Goal: Task Accomplishment & Management: Complete application form

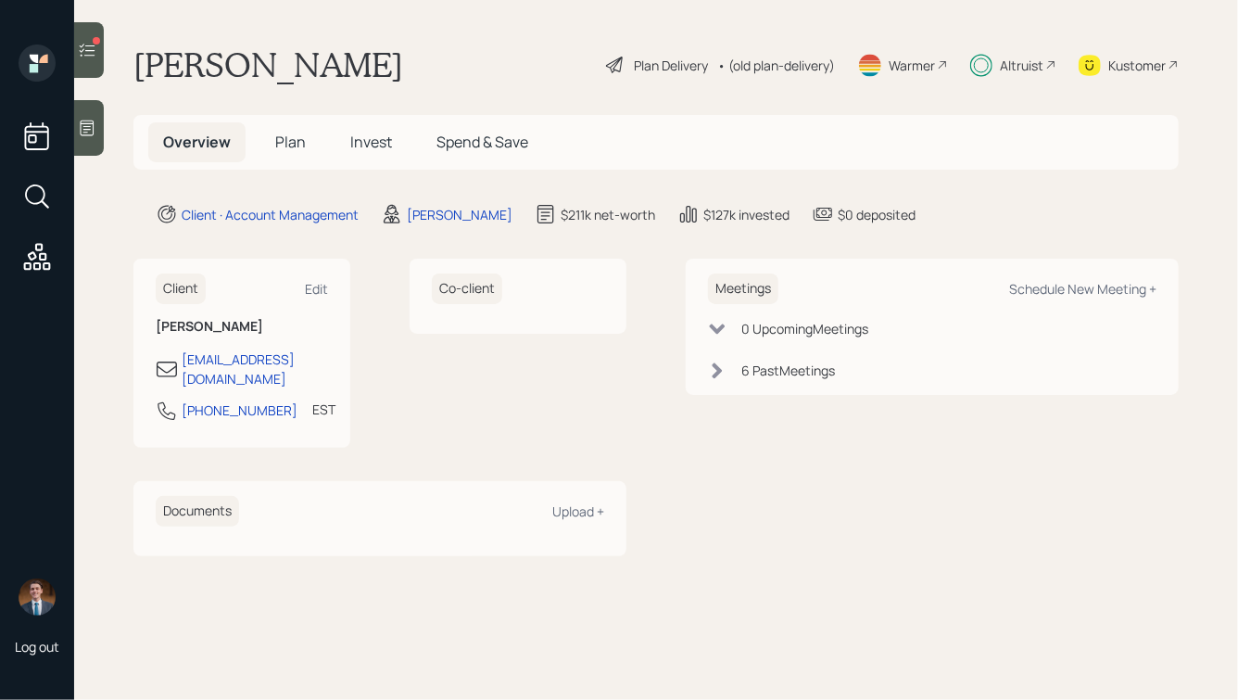
click at [86, 47] on icon at bounding box center [87, 50] width 19 height 19
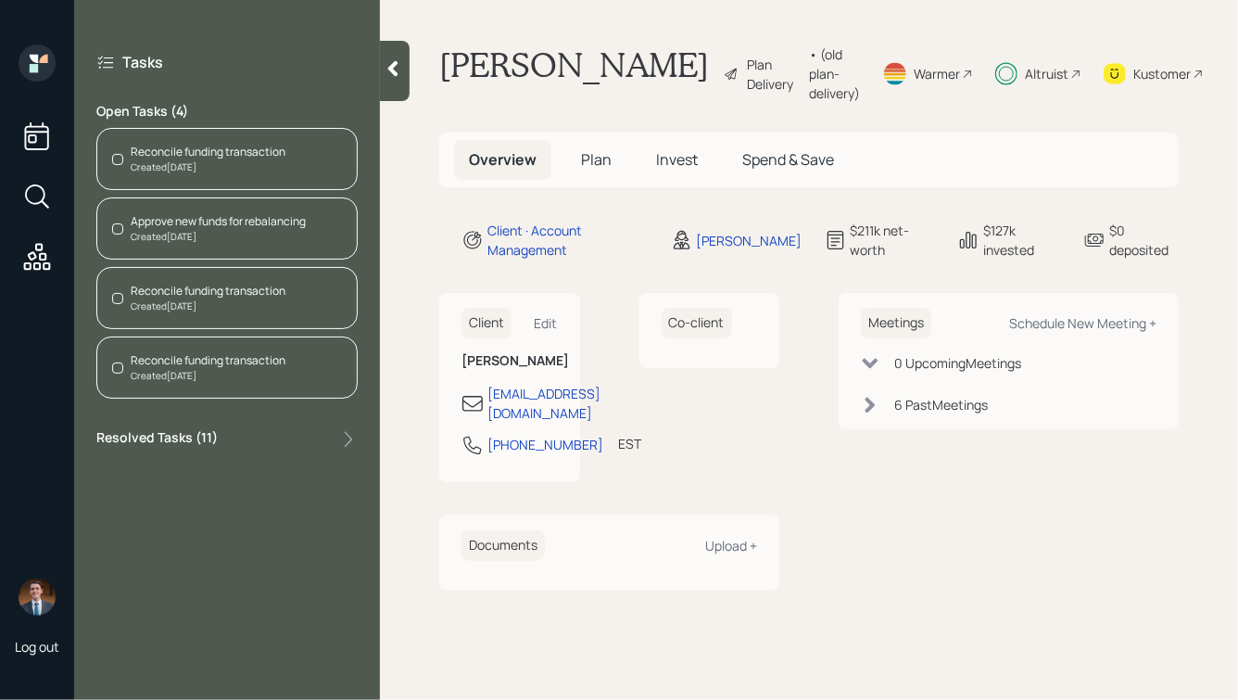
click at [221, 167] on div "Created [DATE]" at bounding box center [208, 167] width 155 height 14
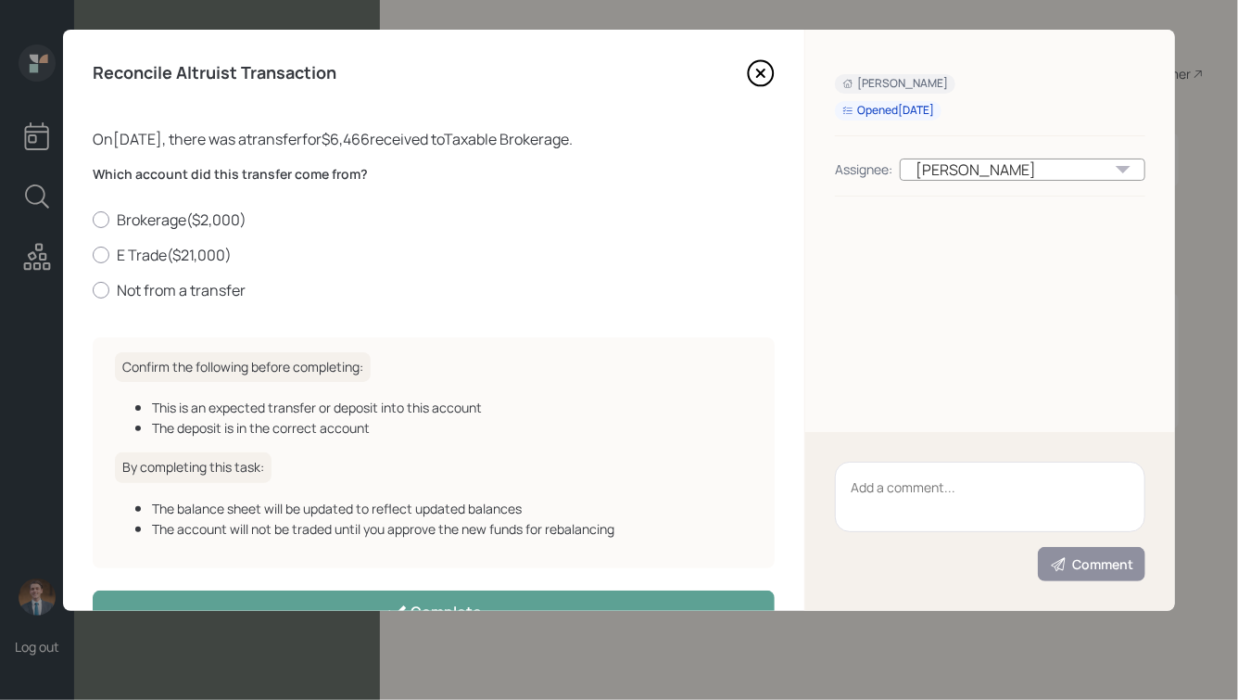
click at [765, 71] on icon at bounding box center [761, 73] width 28 height 28
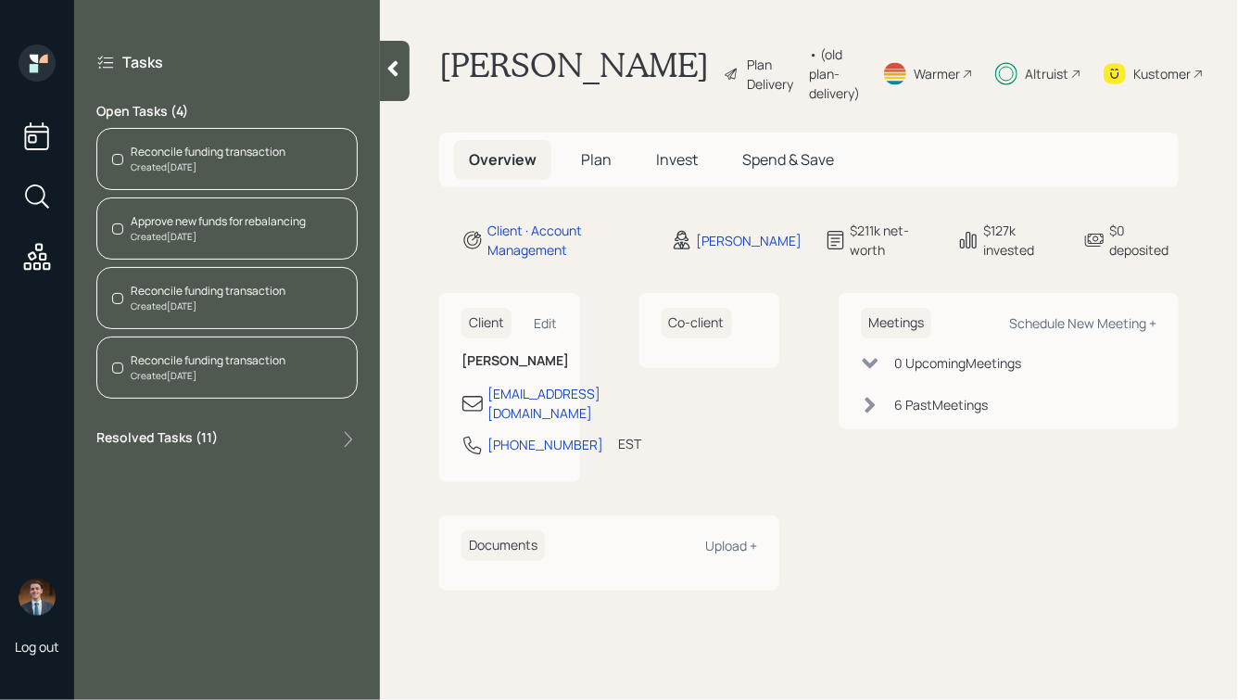
click at [390, 83] on div at bounding box center [395, 71] width 30 height 60
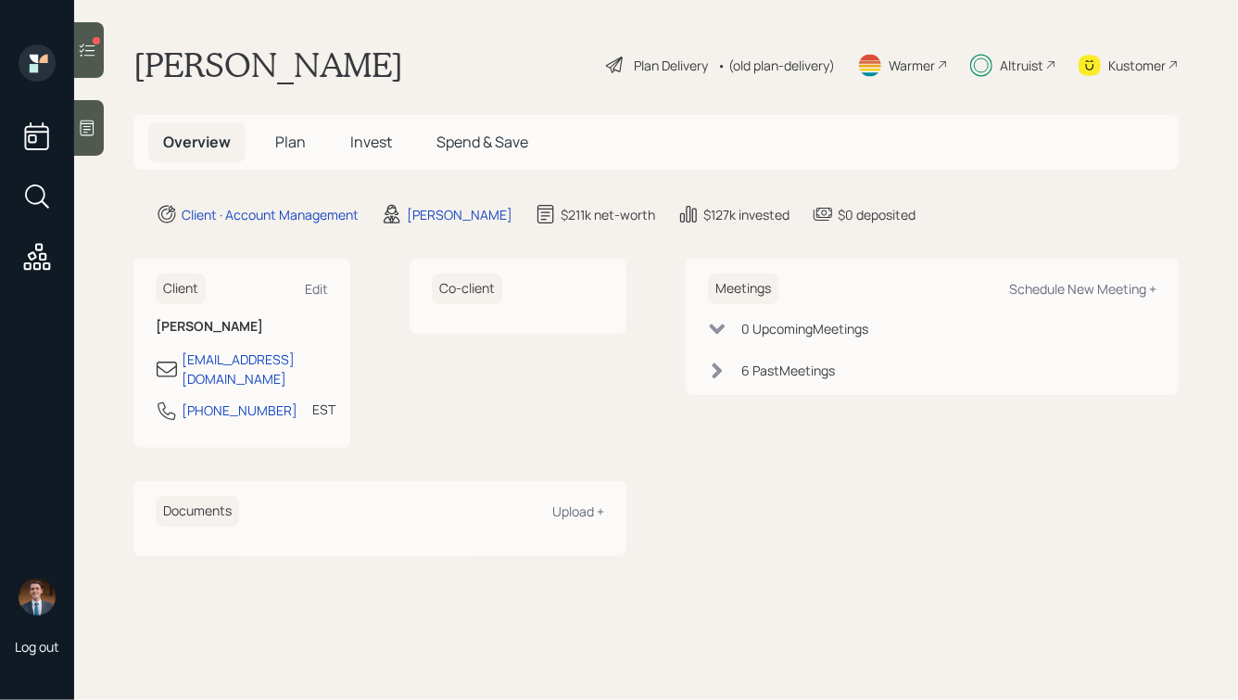
click at [36, 598] on img at bounding box center [37, 596] width 37 height 37
click at [42, 597] on img at bounding box center [37, 596] width 37 height 37
click at [303, 145] on span "Plan" at bounding box center [290, 142] width 31 height 20
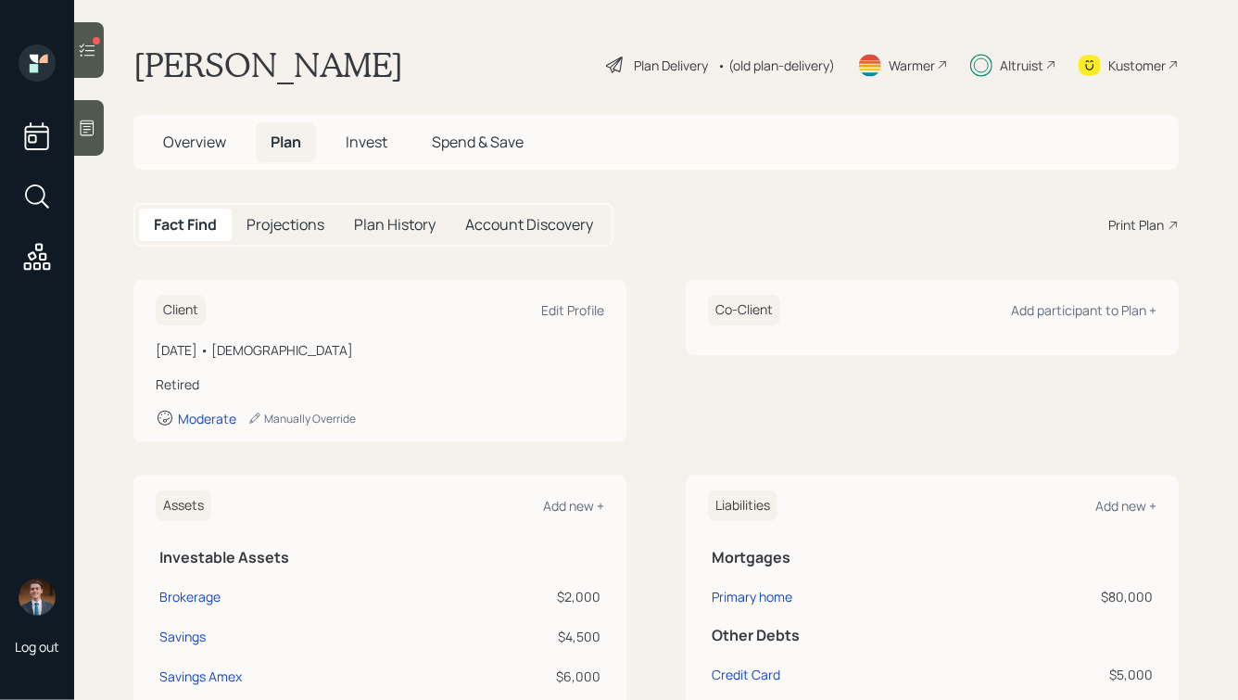
click at [540, 237] on div "Account Discovery" at bounding box center [529, 225] width 158 height 32
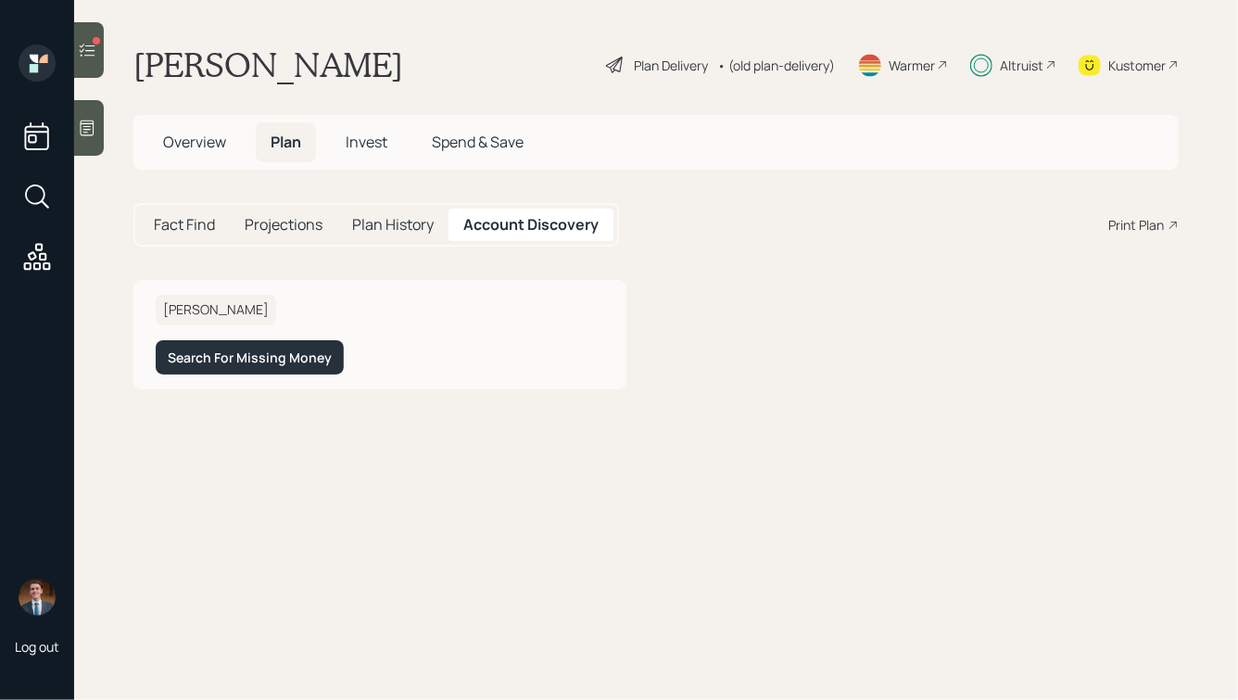
click at [1014, 64] on div "Altruist" at bounding box center [1022, 65] width 44 height 19
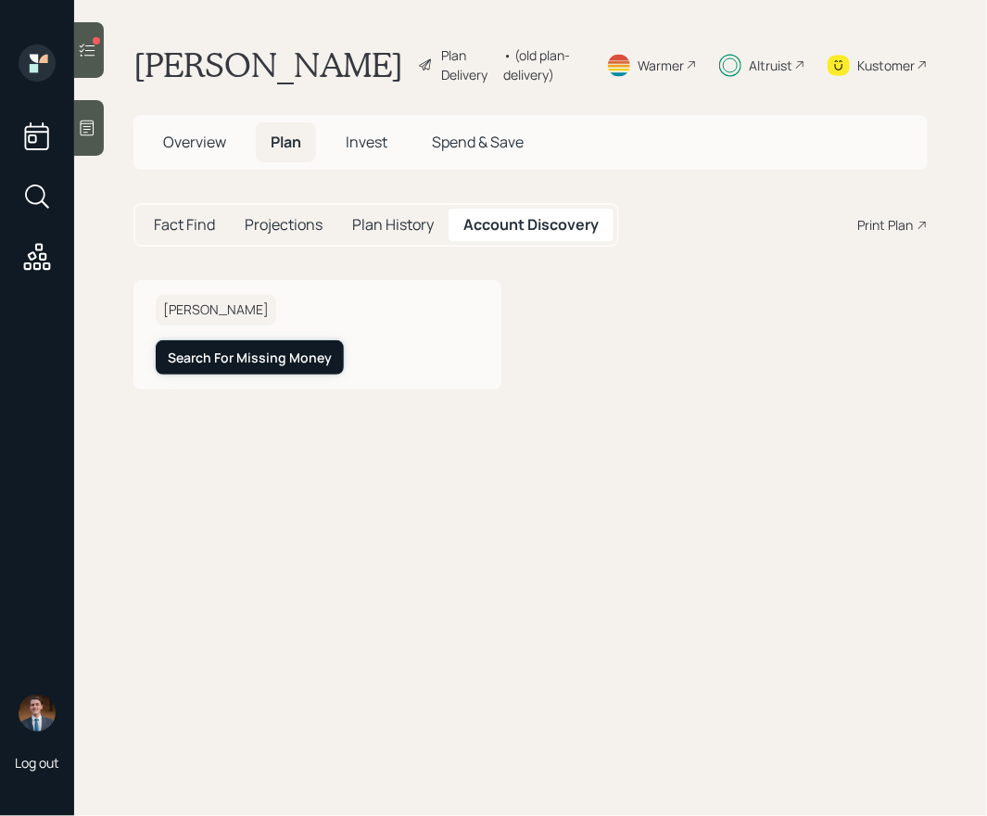
click at [242, 367] on div "Search For Missing Money" at bounding box center [250, 357] width 164 height 19
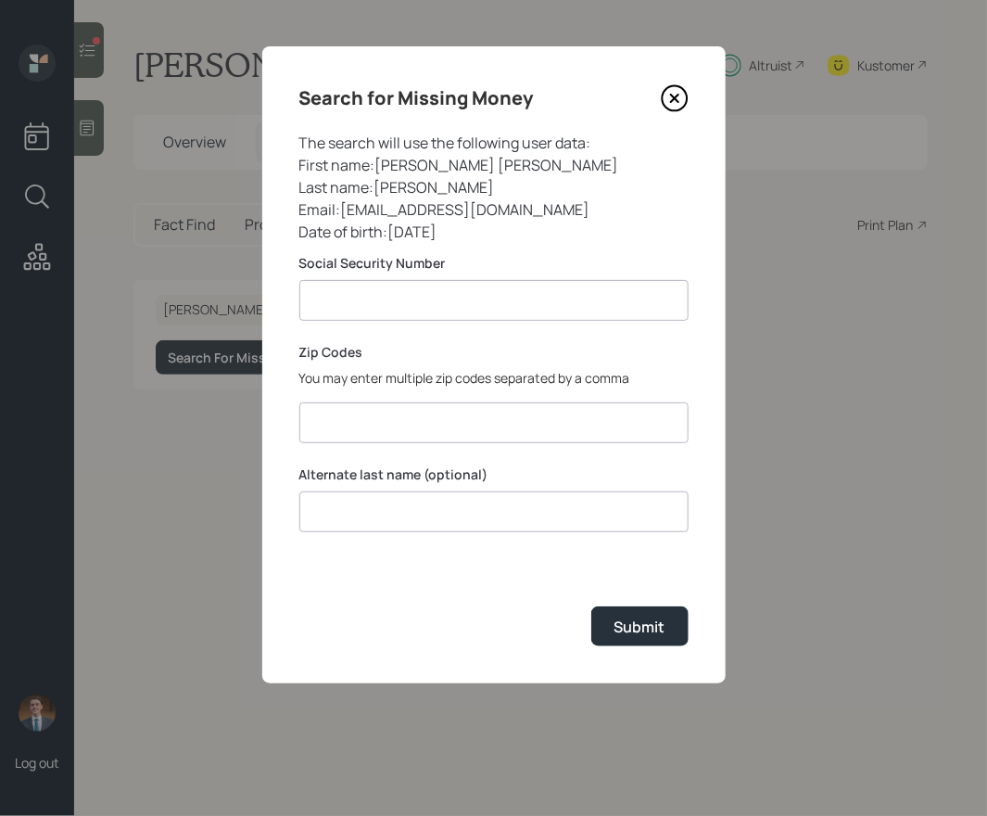
click at [466, 303] on input at bounding box center [493, 300] width 389 height 41
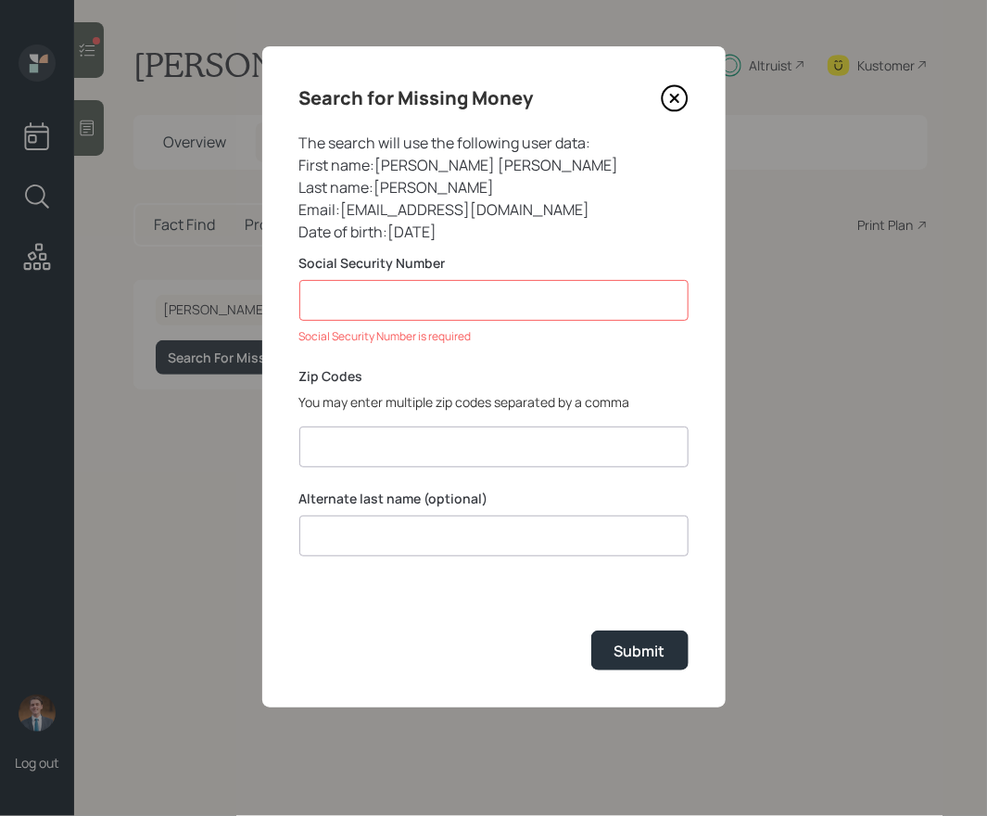
paste input "*******"
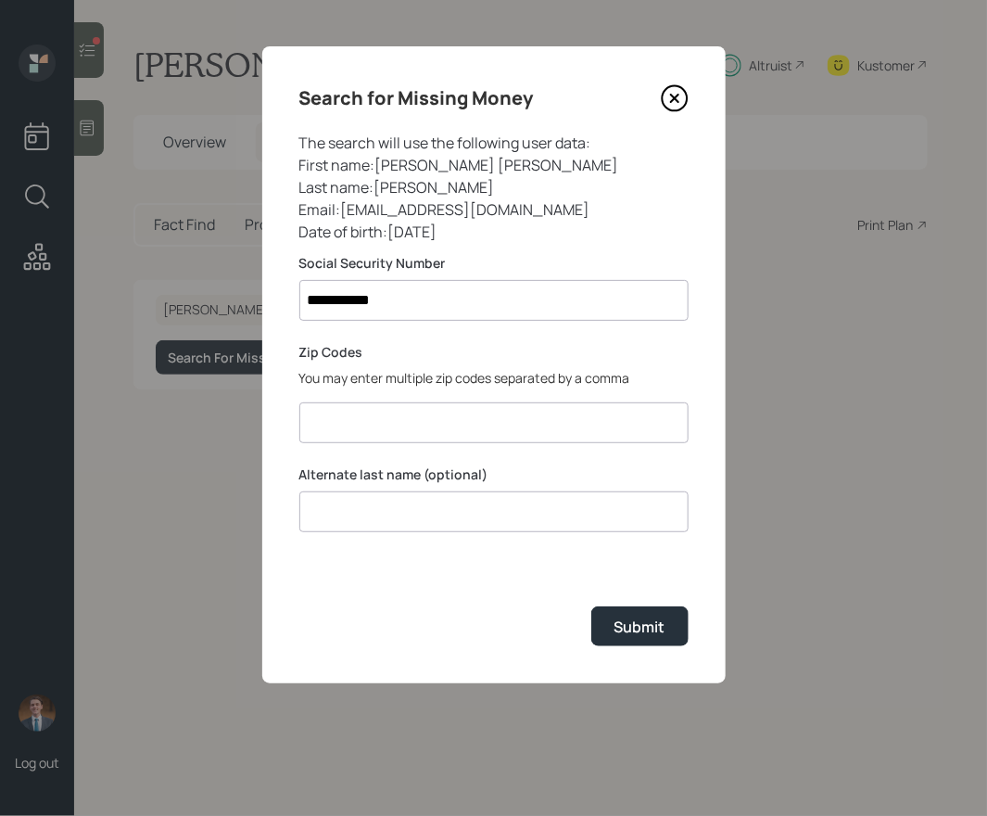
type input "**********"
click at [367, 428] on input at bounding box center [493, 422] width 389 height 41
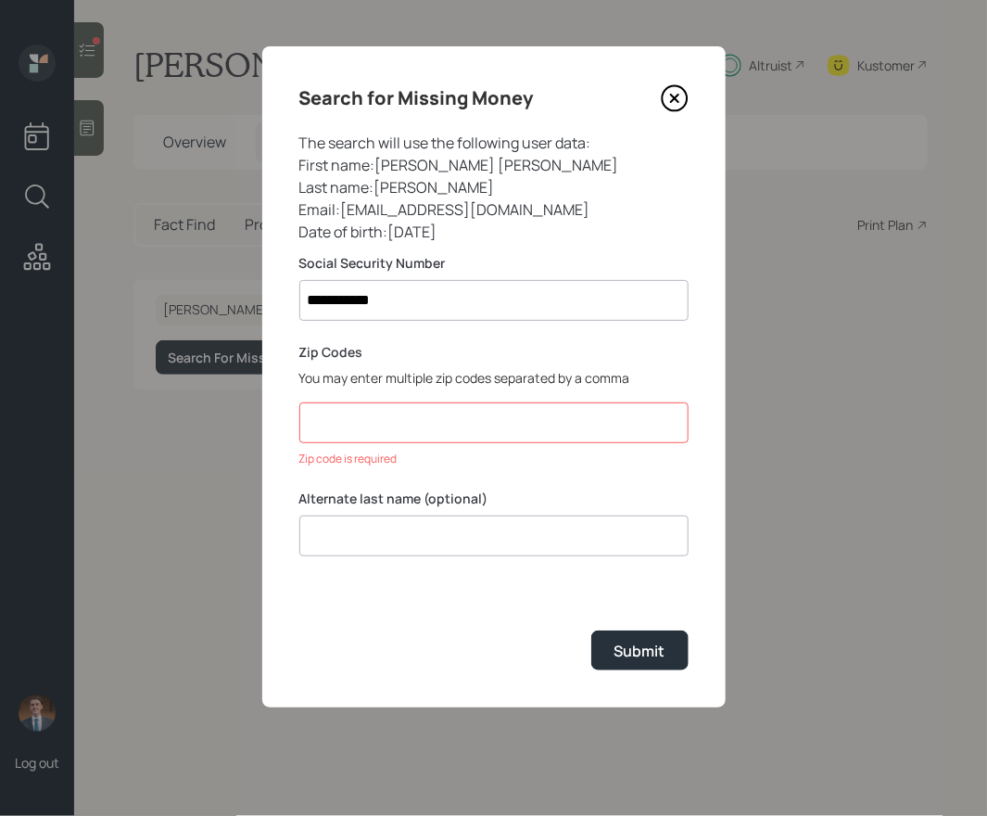
paste input "06095, 02264, 20124,98235,49048, 22307,02673,20175, 49009,22066,48230, 48230, 4…"
click at [411, 424] on input "06095, 02264, 20124,98235,49048, 22307,02673,20175, 49009,22066,48230, 48230, 4…" at bounding box center [493, 422] width 389 height 41
click at [490, 424] on input "06095,02264,20124,98235,49048,22307,02673,20175, 49009,22066,48230, 48230, 4820…" at bounding box center [493, 422] width 389 height 41
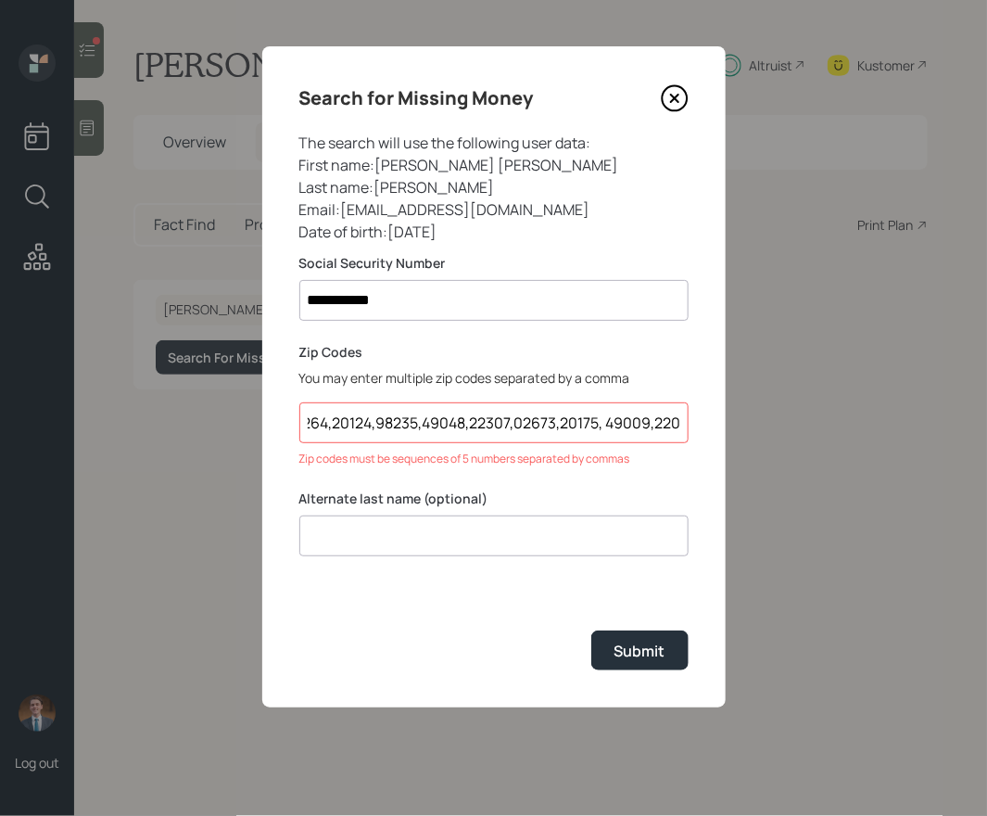
click at [609, 421] on input "06095,02264,20124,98235,49048,22307,02673,20175, 49009,22066,48230,48230,48204,…" at bounding box center [493, 422] width 389 height 41
type input "06095,02264,20124,98235,49048,22307,02673,20175,49009,22066,48230,48230,48204,3…"
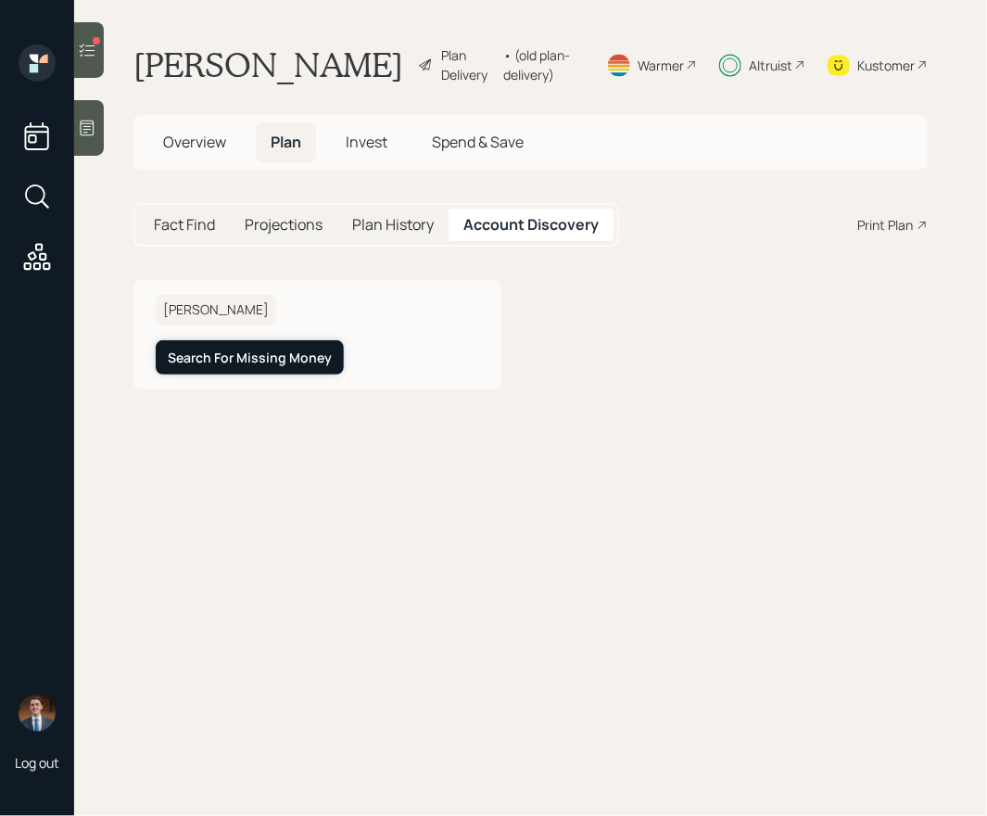
click at [272, 367] on div "Search For Missing Money" at bounding box center [250, 357] width 164 height 19
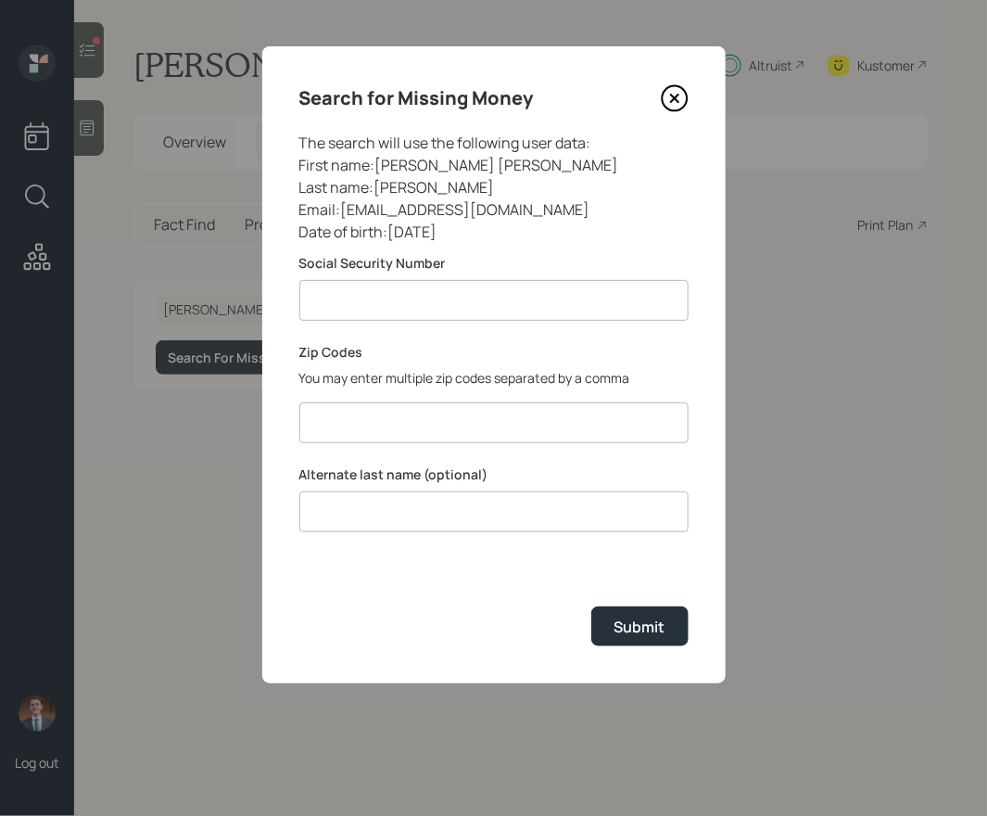
click at [361, 300] on input at bounding box center [493, 300] width 389 height 41
paste input "*******"
type input "**********"
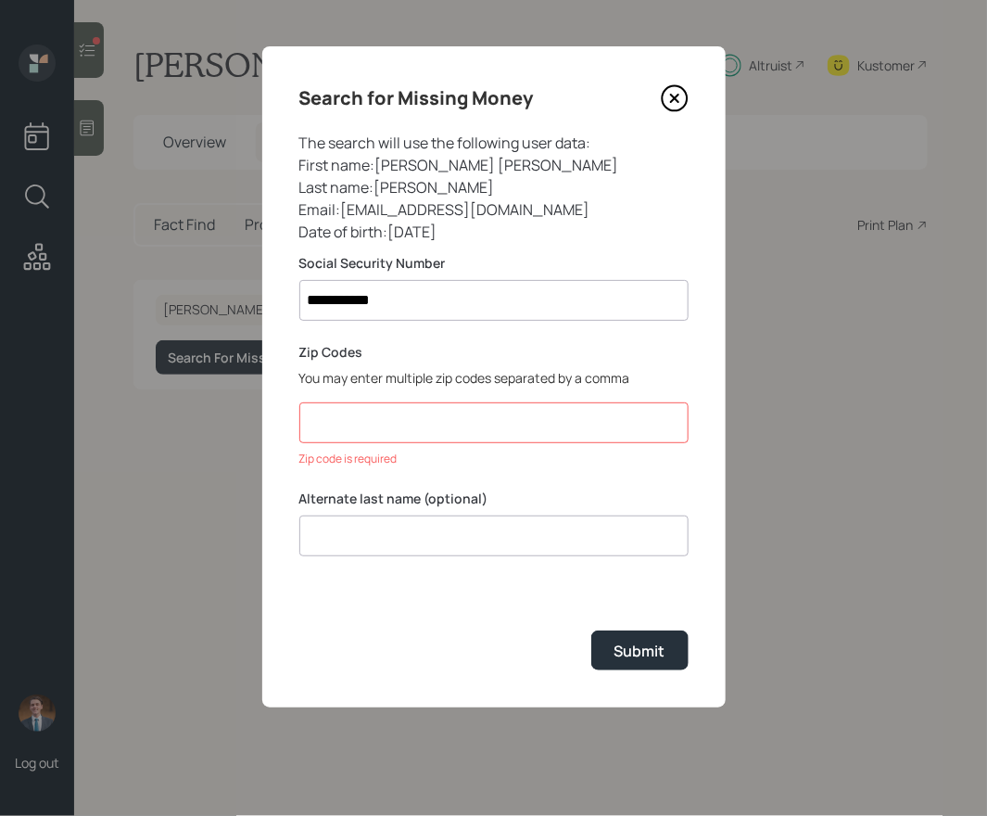
paste input "06095, 02264, 20124,98235,49048,"
click at [360, 424] on input "06095, 02264, 20124,98235,49048," at bounding box center [493, 422] width 389 height 41
paste input "22307,02673,20175,"
click at [628, 423] on input "06095,02264,20124,98235,49048,22307,02673,20175," at bounding box center [493, 422] width 389 height 41
paste input "49009,22066,48230,"
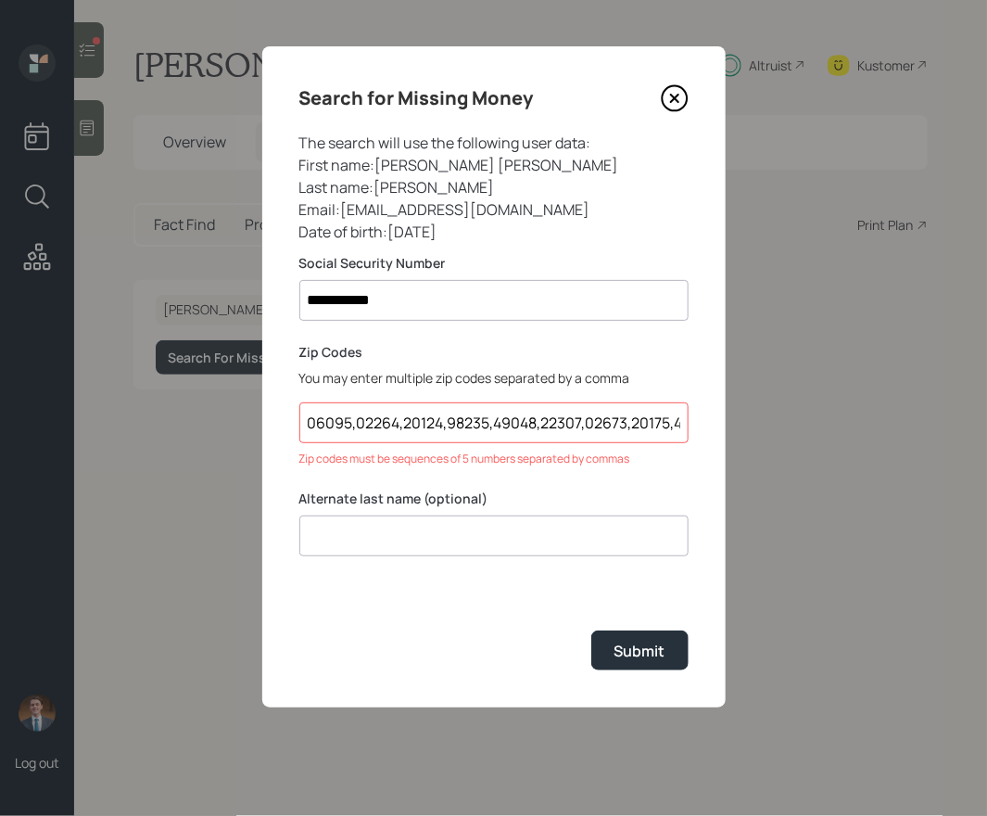
click at [626, 426] on input "06095,02264,20124,98235,49048,22307,02673,20175,49009,22066,48230," at bounding box center [493, 422] width 389 height 41
paste input "48230, 48204, 36112,"
click at [512, 423] on input "06095,02264,20124,98235,49048,22307,02673,20175,49009,22066,48230,48230, 48204,…" at bounding box center [493, 422] width 389 height 41
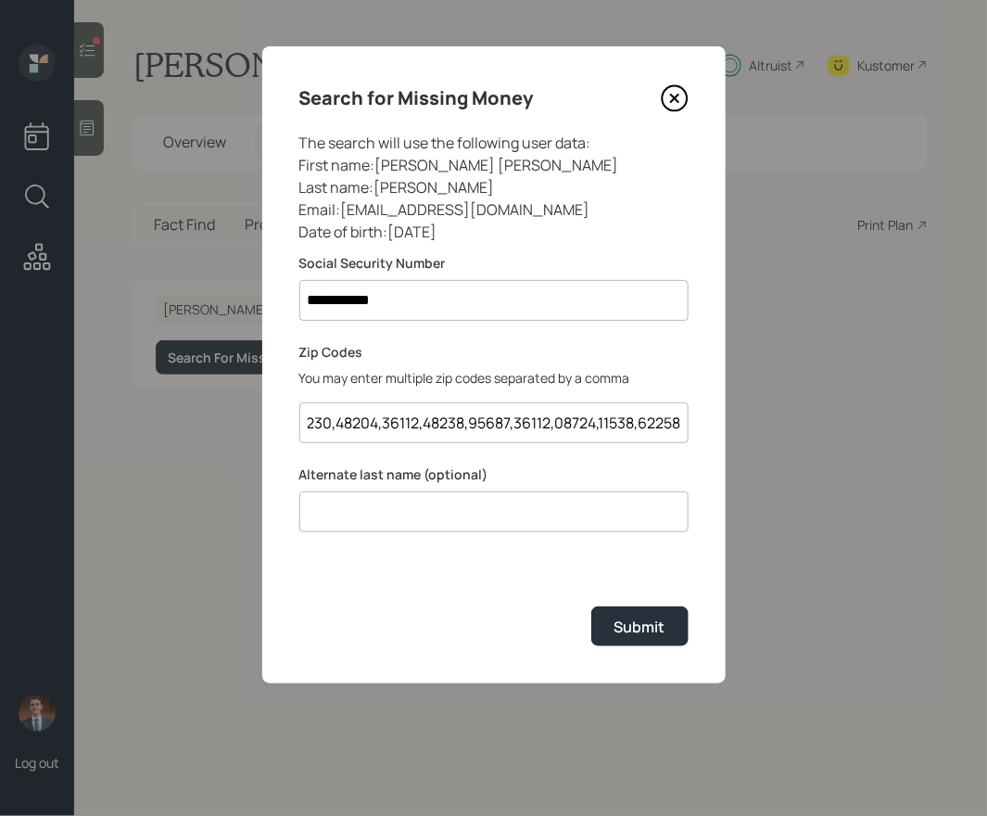
scroll to position [0, 538]
type input "06095,02264,20124,98235,49048,22307,02673,20175,49009,22066,48230,48230,48204,3…"
click at [474, 479] on label "Alternate last name (optional)" at bounding box center [493, 474] width 389 height 19
click at [651, 621] on div "Submit" at bounding box center [639, 626] width 51 height 20
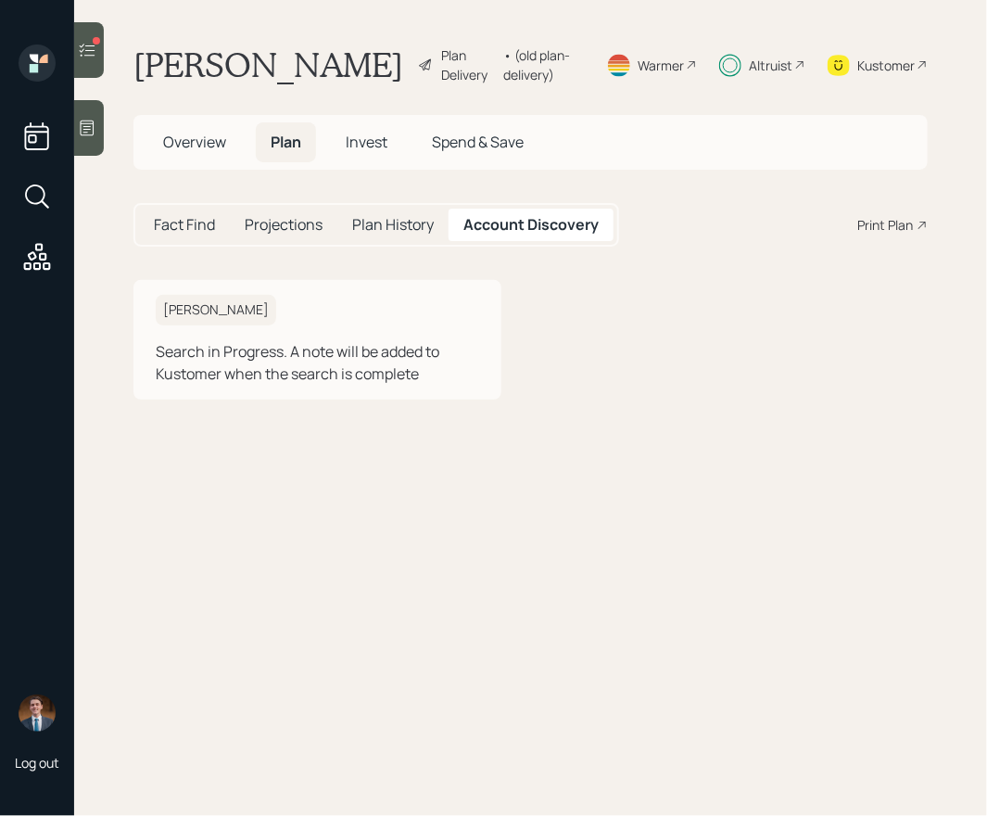
click at [242, 80] on h1 "[PERSON_NAME]" at bounding box center [268, 64] width 270 height 41
click at [161, 59] on div "account switcher Search clients... current household Copy Household Link Genera…" at bounding box center [493, 408] width 987 height 816
click at [93, 44] on icon at bounding box center [87, 50] width 19 height 19
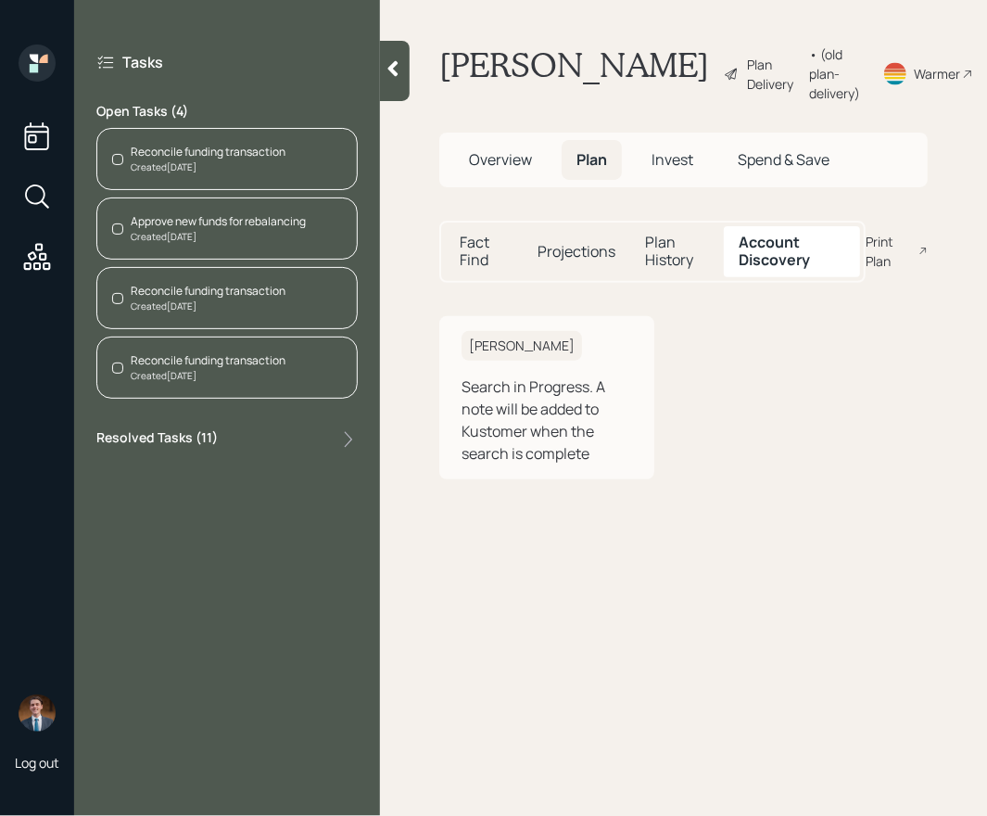
click at [196, 232] on div "Created [DATE]" at bounding box center [218, 237] width 175 height 14
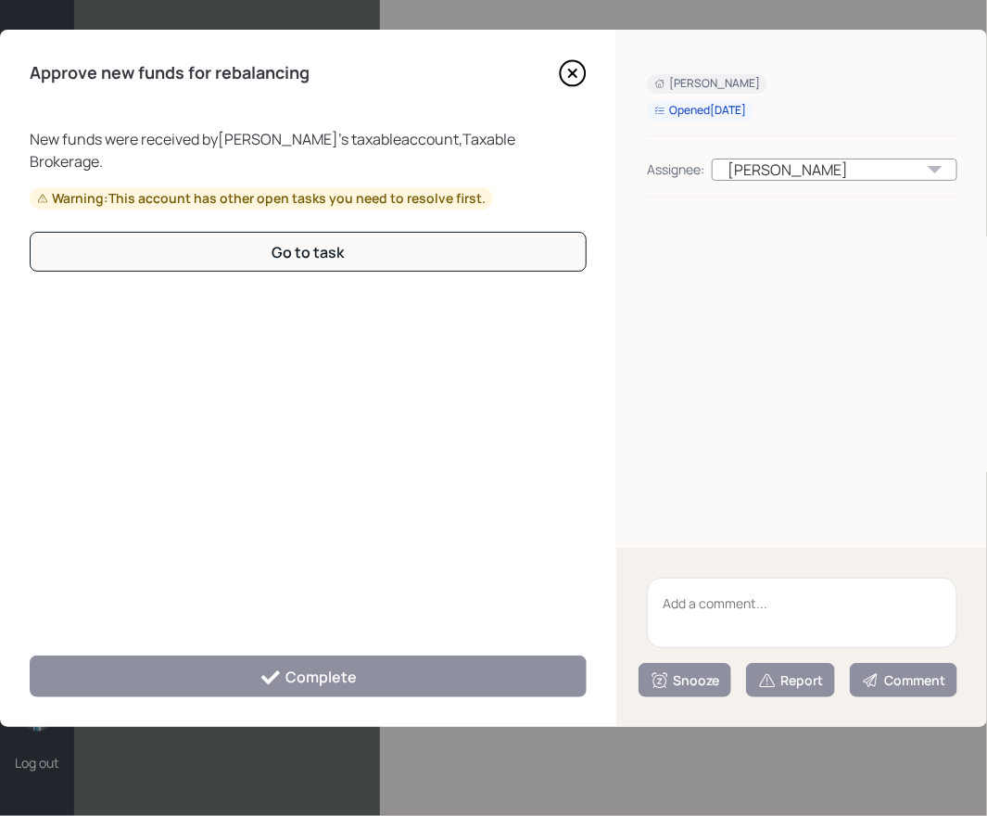
click at [568, 76] on icon at bounding box center [573, 73] width 28 height 28
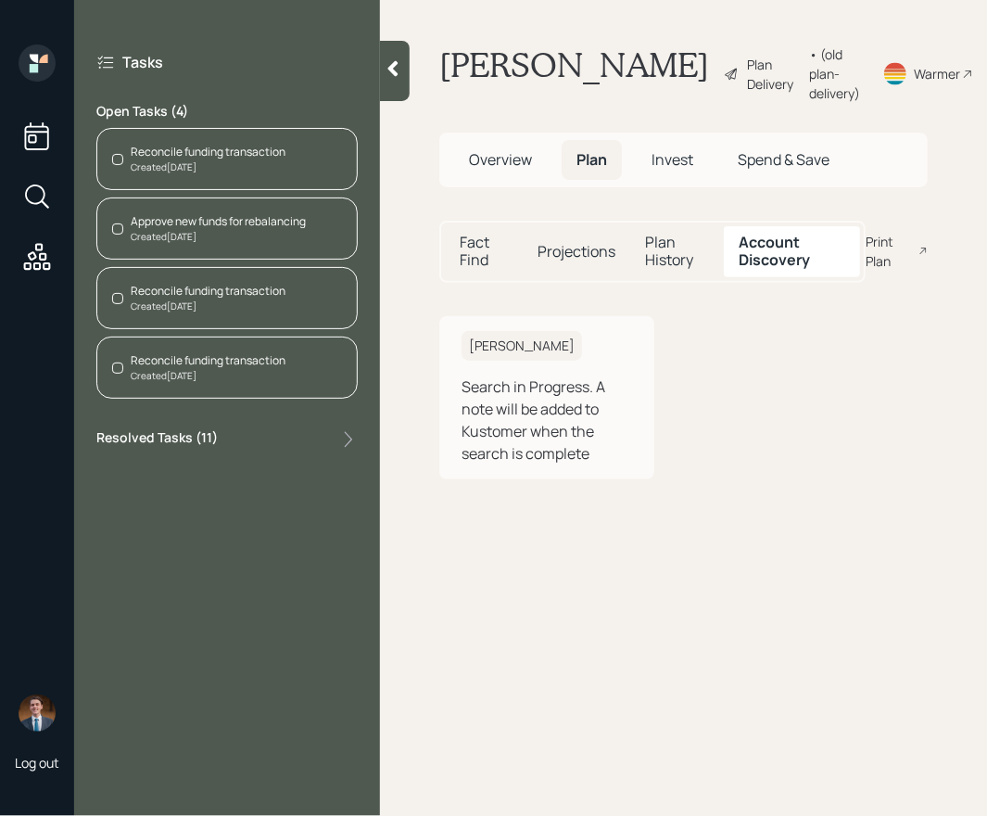
click at [43, 56] on icon at bounding box center [43, 59] width 8 height 8
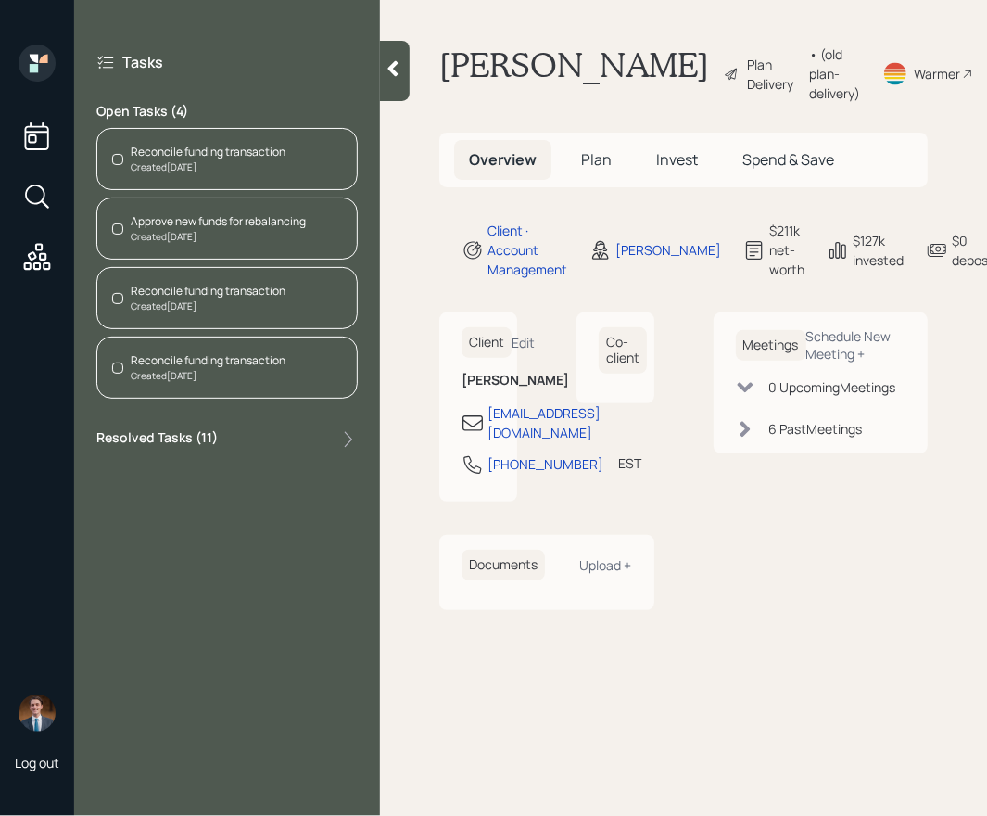
click at [28, 57] on icon at bounding box center [37, 62] width 37 height 37
click at [398, 76] on icon at bounding box center [393, 68] width 19 height 19
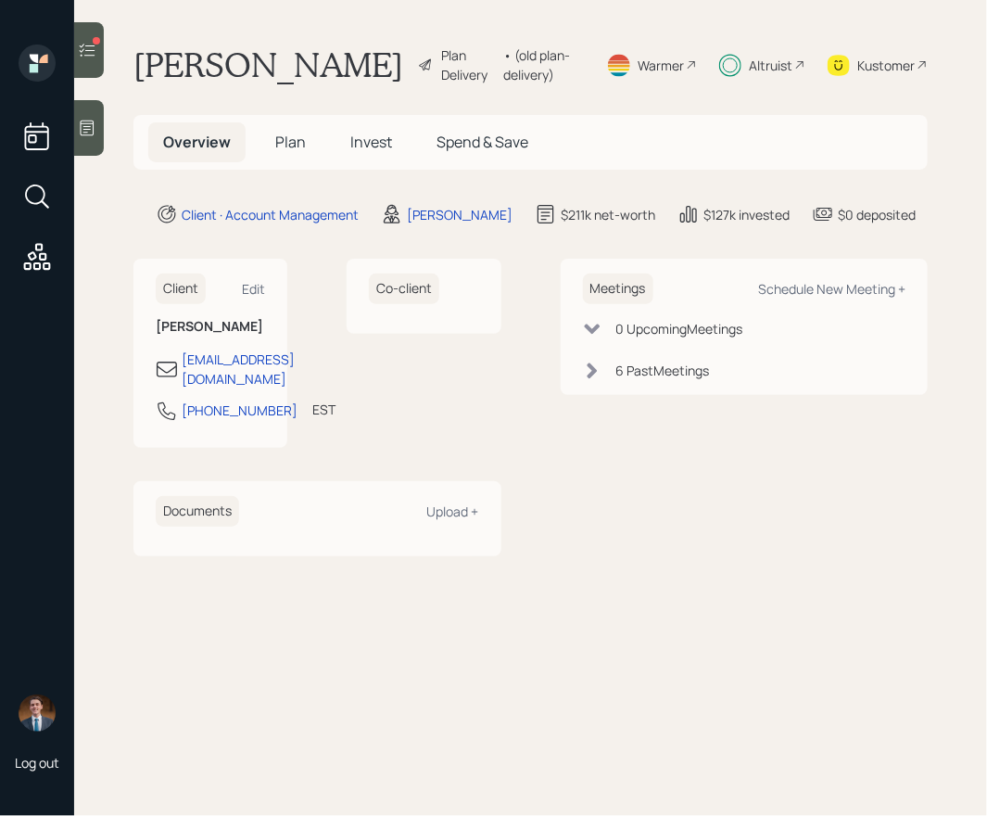
click at [32, 87] on div at bounding box center [37, 161] width 44 height 234
click at [35, 145] on icon at bounding box center [36, 136] width 33 height 33
